Goal: Navigation & Orientation: Find specific page/section

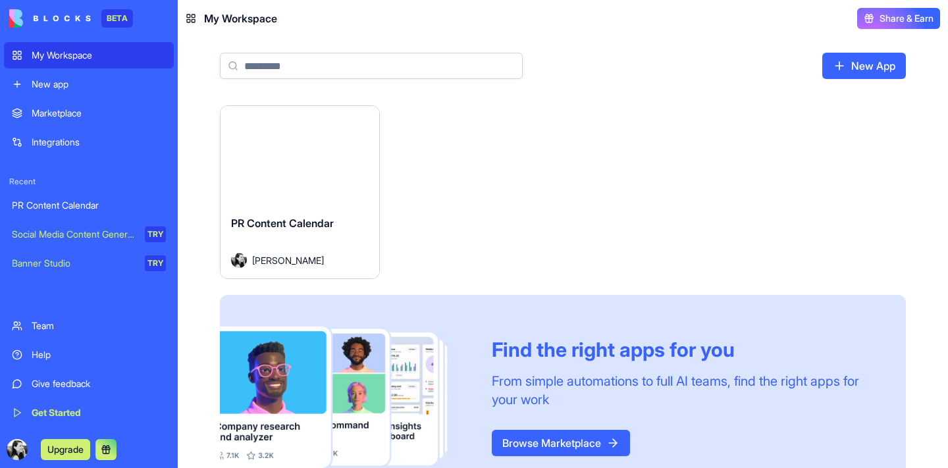
click at [67, 19] on img at bounding box center [50, 18] width 82 height 18
click at [64, 11] on img at bounding box center [50, 18] width 82 height 18
click at [65, 24] on img at bounding box center [50, 18] width 82 height 18
